Goal: Task Accomplishment & Management: Use online tool/utility

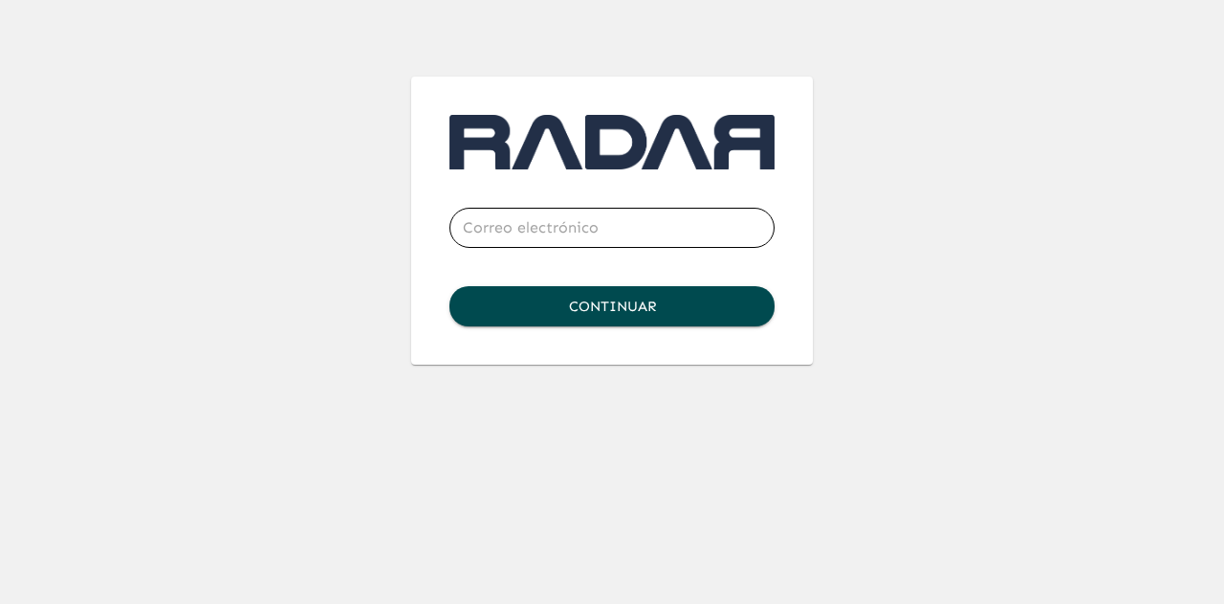
type input "[EMAIL_ADDRESS][DOMAIN_NAME]"
click at [593, 307] on button "Continuar" at bounding box center [612, 306] width 325 height 40
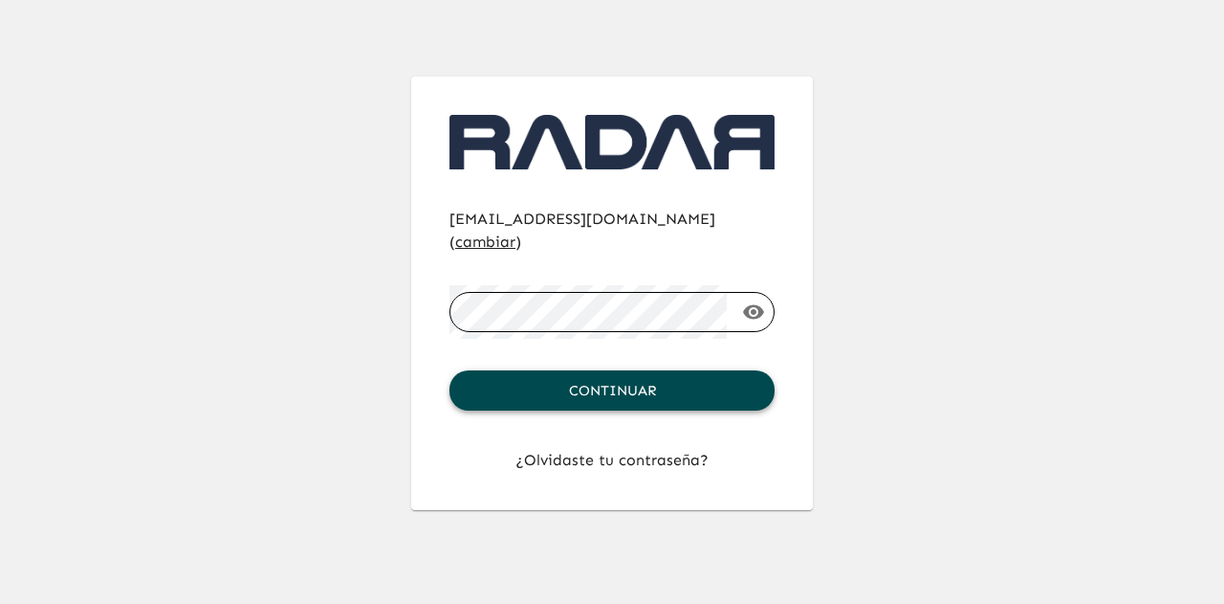
click at [610, 370] on button "Continuar" at bounding box center [612, 390] width 325 height 40
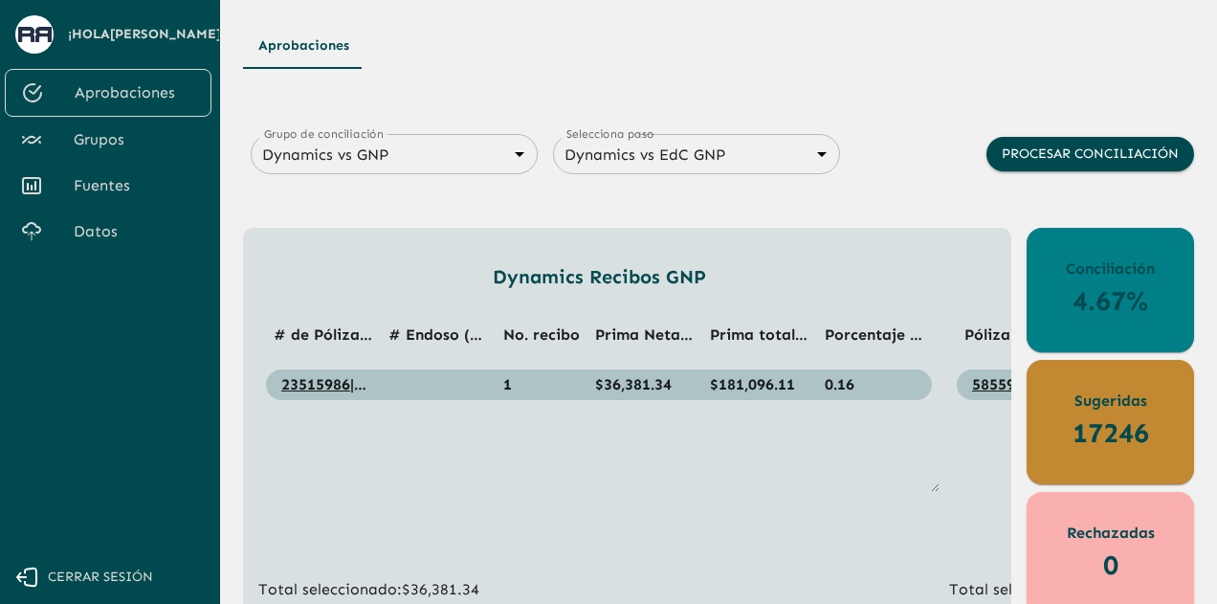
click at [453, 166] on body "Se están procesando los movimientos. Algunas acciones permanecerán deshabilitad…" at bounding box center [608, 302] width 1217 height 604
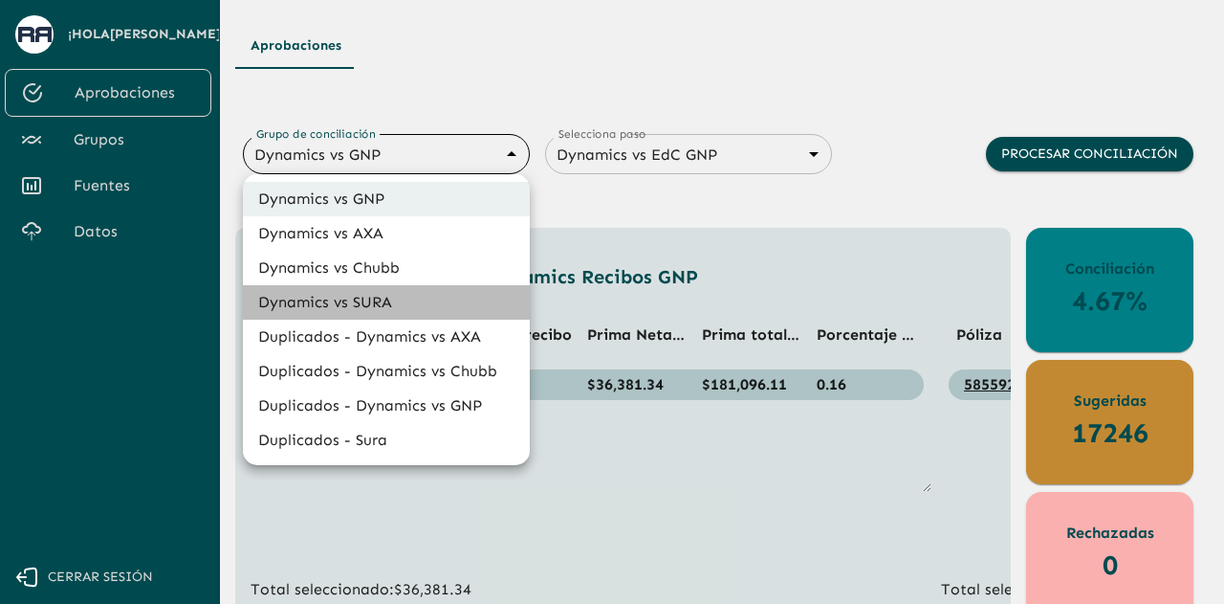
click at [382, 304] on li "Dynamics vs SURA" at bounding box center [386, 302] width 287 height 34
type input "68d558db3b2e539d2514dabf"
type input "68d558ce6259dbec3a958864"
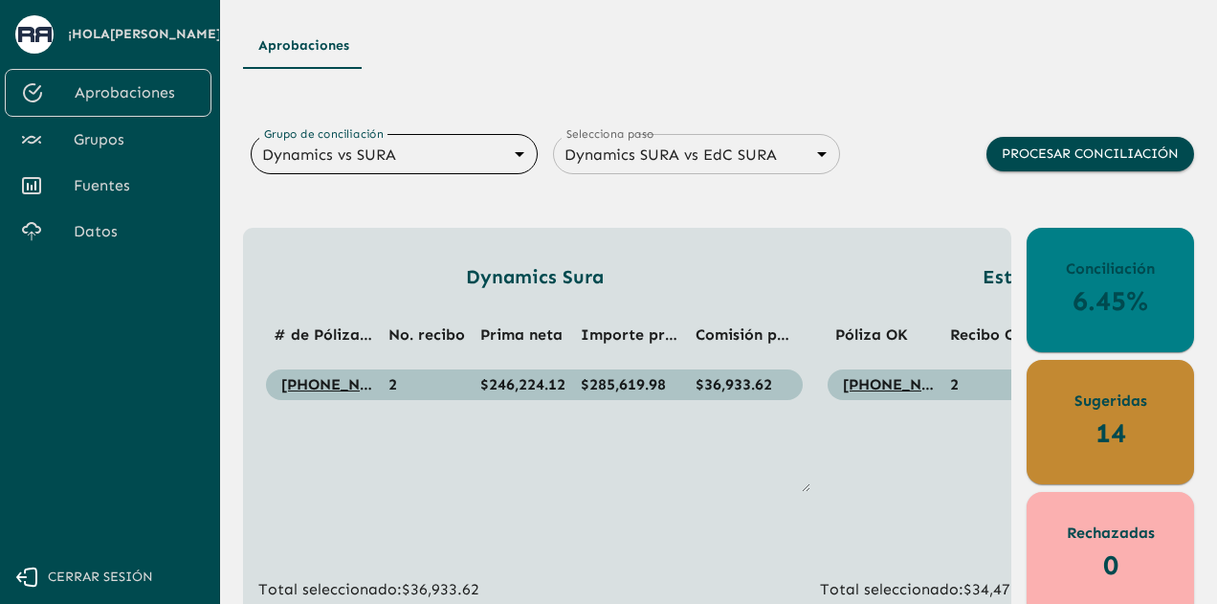
click at [122, 131] on span "Grupos" at bounding box center [135, 139] width 122 height 23
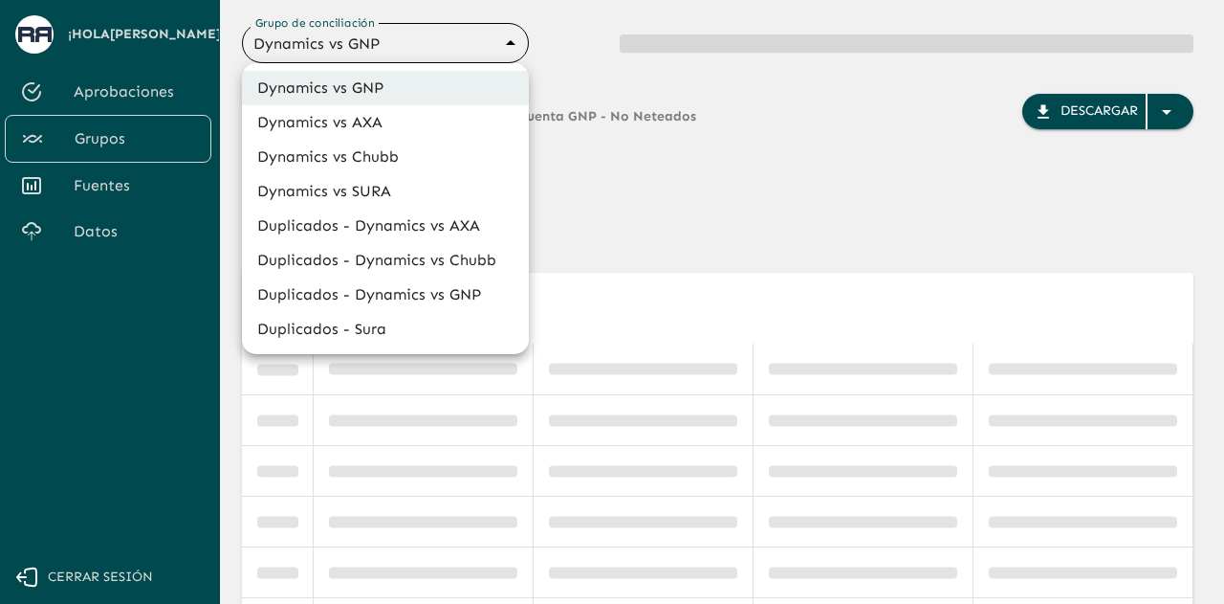
click at [509, 37] on body "Se están procesando los movimientos. Algunas acciones permanecerán deshabilitad…" at bounding box center [612, 302] width 1224 height 604
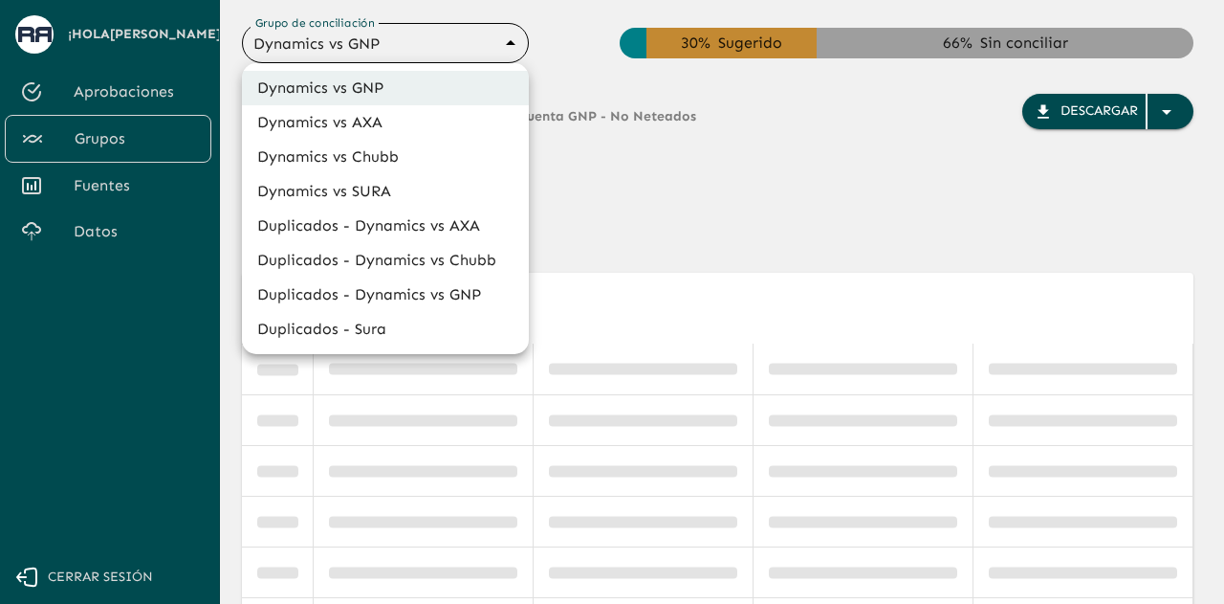
click at [392, 188] on li "Dynamics vs SURA" at bounding box center [385, 191] width 287 height 34
type input "68d558db3b2e539d2514dabf"
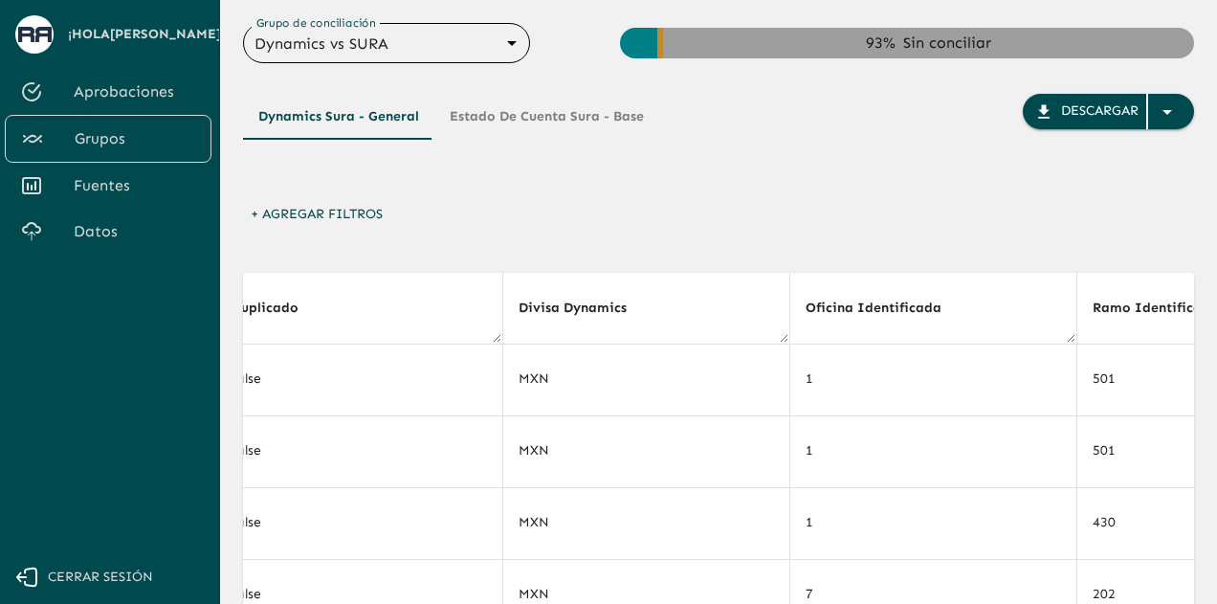
scroll to position [0, 7572]
